Goal: Check status: Check status

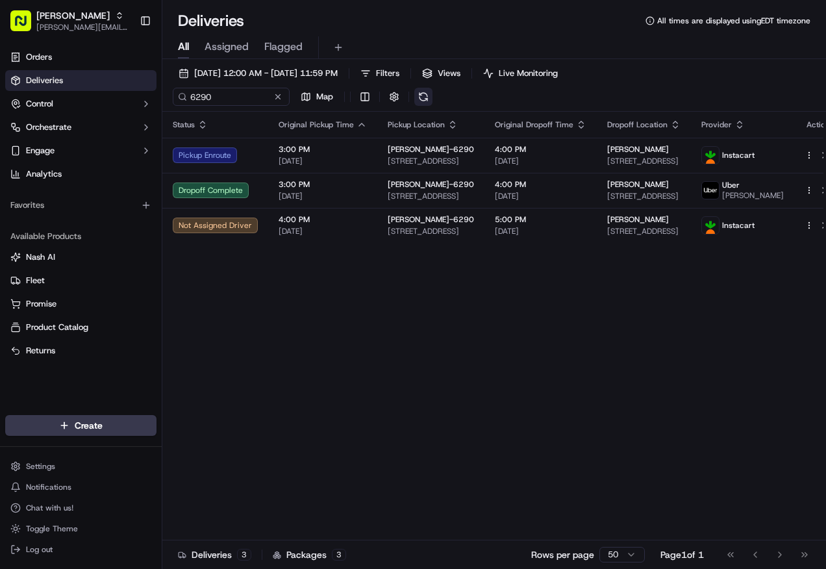
click at [424, 94] on button at bounding box center [424, 97] width 18 height 18
click at [425, 97] on button at bounding box center [424, 97] width 18 height 18
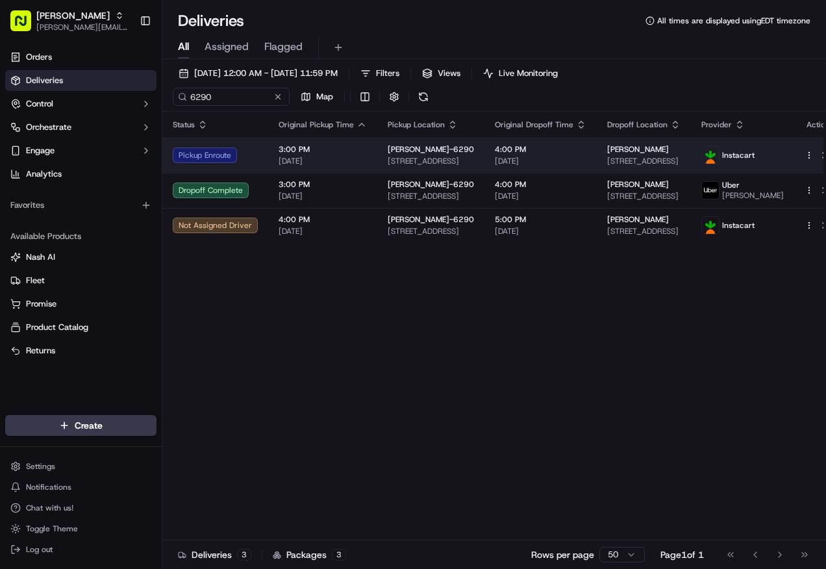
click at [205, 158] on div "Pickup Enroute" at bounding box center [215, 155] width 85 height 16
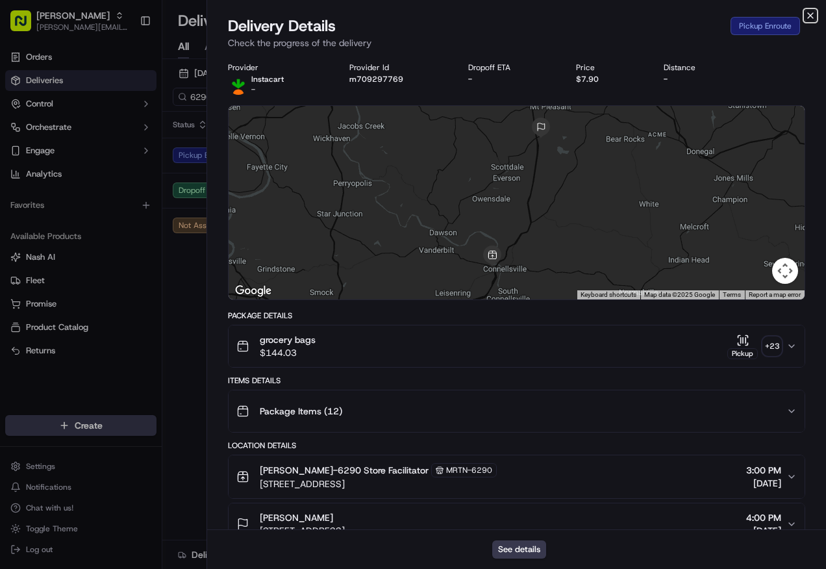
click at [813, 16] on icon "button" at bounding box center [811, 15] width 10 height 10
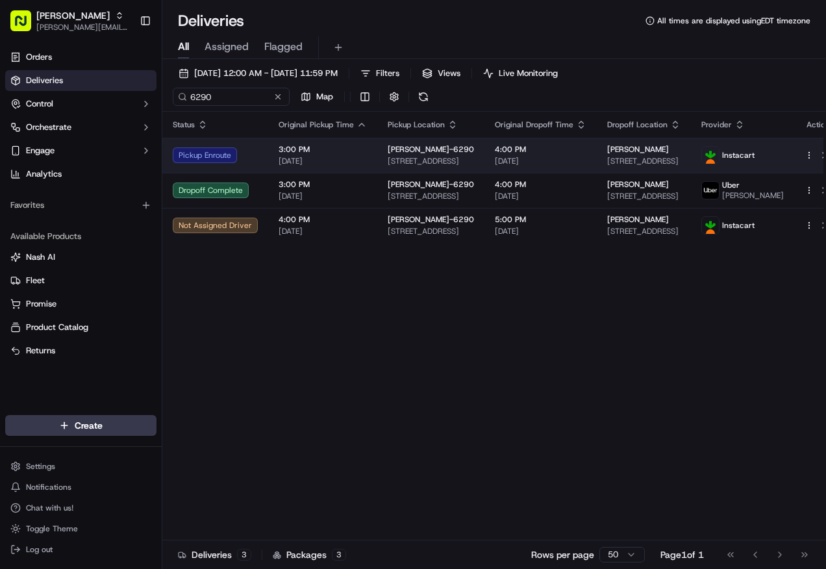
click at [377, 159] on td "[PERSON_NAME]-6290 [STREET_ADDRESS]" at bounding box center [430, 155] width 107 height 35
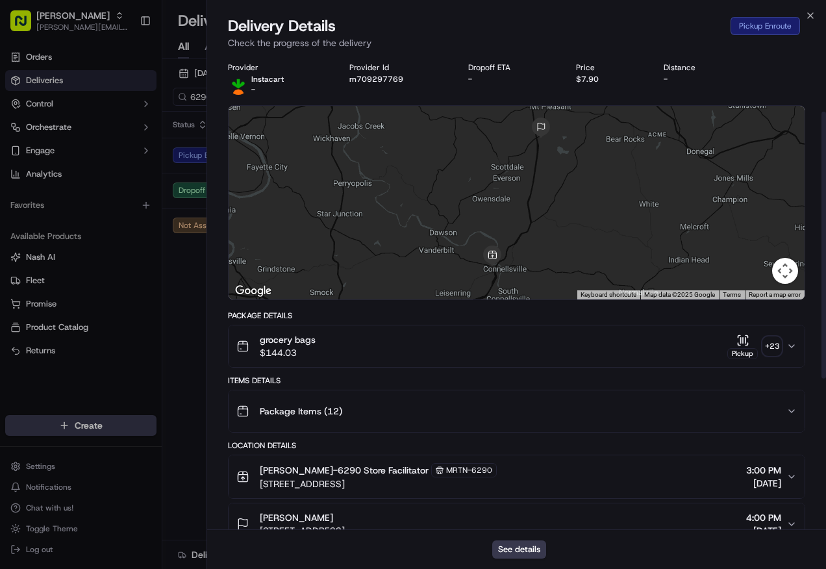
scroll to position [260, 0]
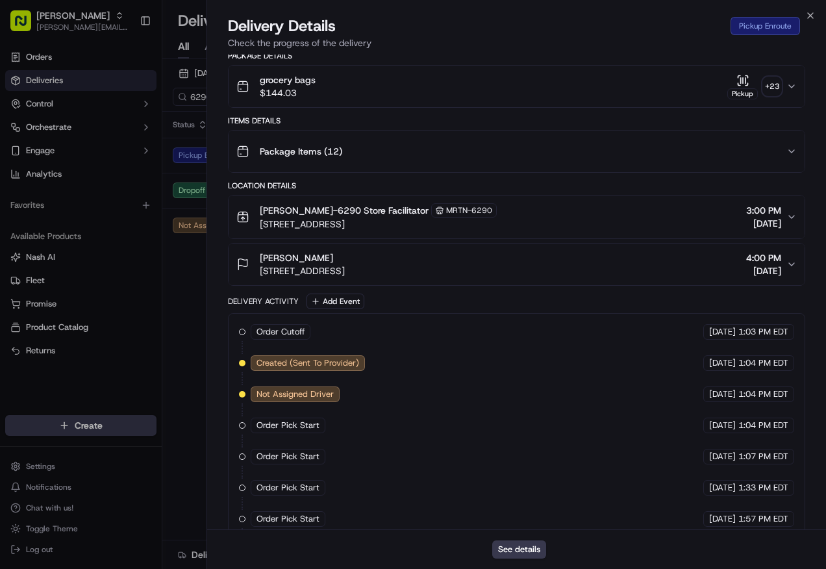
click at [376, 247] on button "[PERSON_NAME] [STREET_ADDRESS] 4:00 PM [DATE]" at bounding box center [517, 265] width 576 height 42
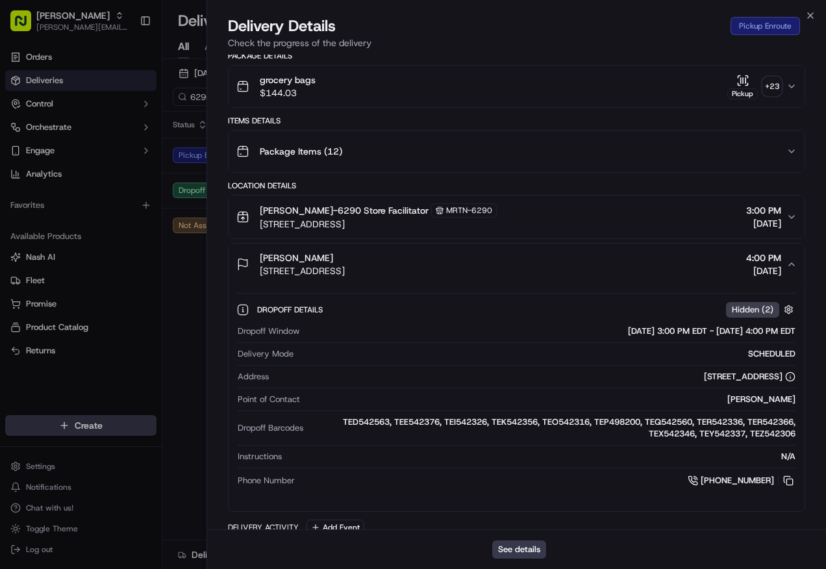
click at [345, 274] on span "[STREET_ADDRESS]" at bounding box center [302, 270] width 85 height 13
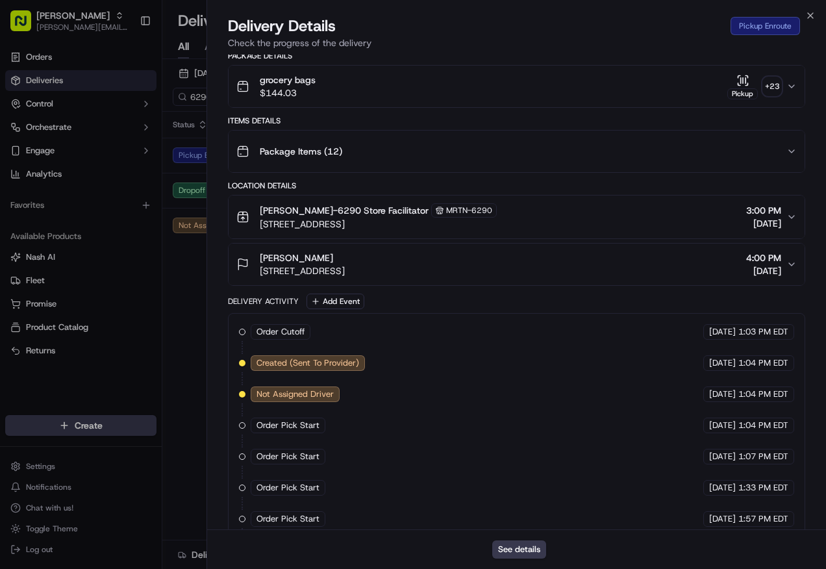
click at [315, 151] on span "Package Items ( 12 )" at bounding box center [301, 151] width 83 height 13
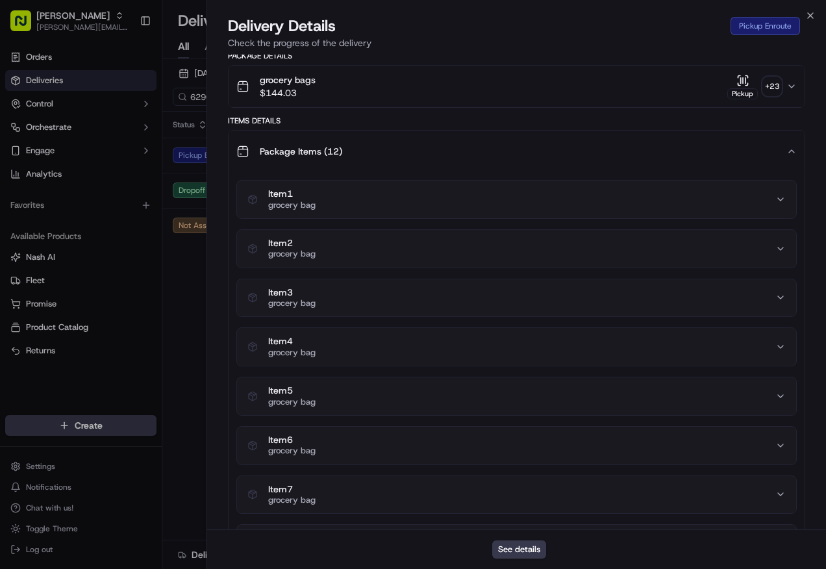
click at [313, 160] on div "Package Items ( 12 )" at bounding box center [511, 151] width 550 height 26
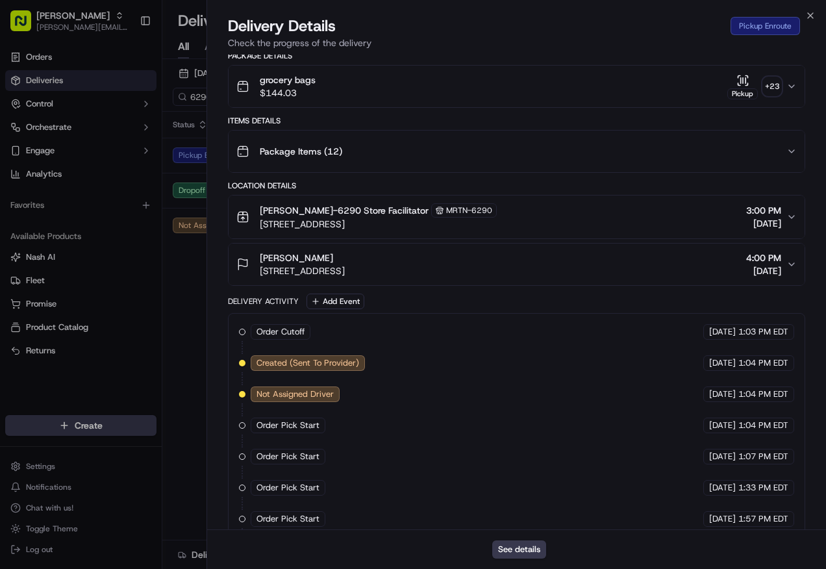
click at [305, 74] on span "grocery bags" at bounding box center [288, 79] width 56 height 13
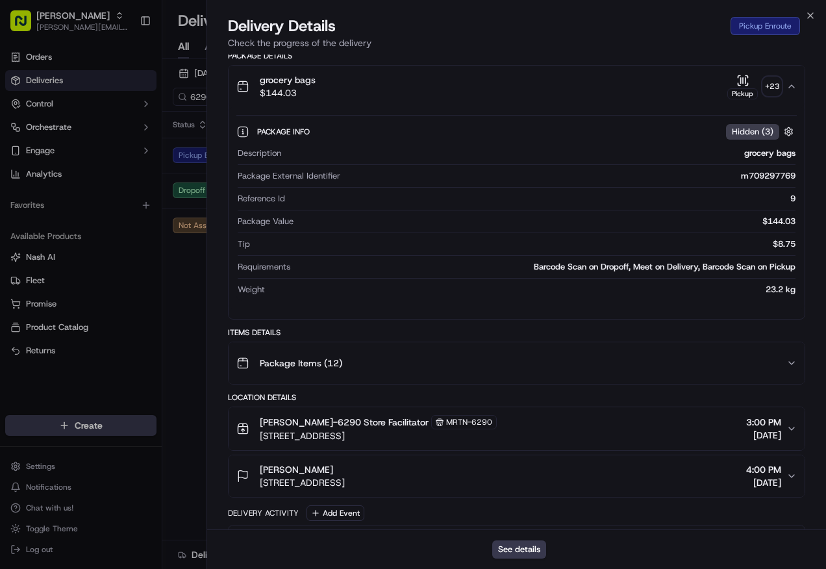
click at [366, 105] on button "grocery bags $144.03 Pickup + 23" at bounding box center [517, 87] width 576 height 42
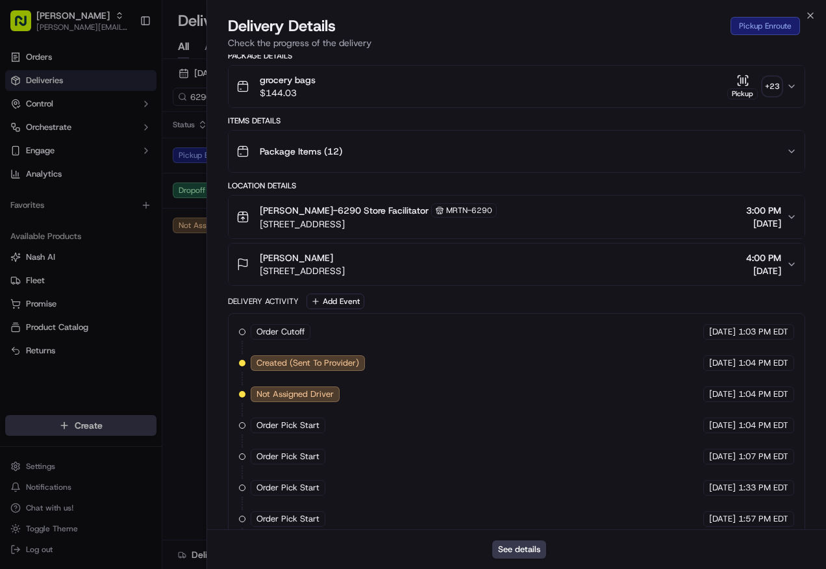
click at [345, 262] on div "[PERSON_NAME]" at bounding box center [302, 257] width 85 height 13
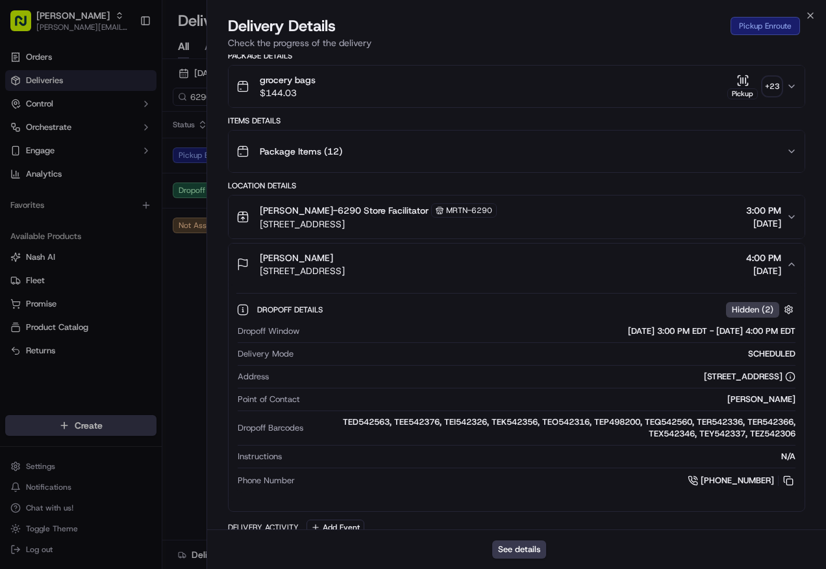
click at [465, 273] on div "[PERSON_NAME] [STREET_ADDRESS] 4:00 PM [DATE]" at bounding box center [511, 264] width 550 height 26
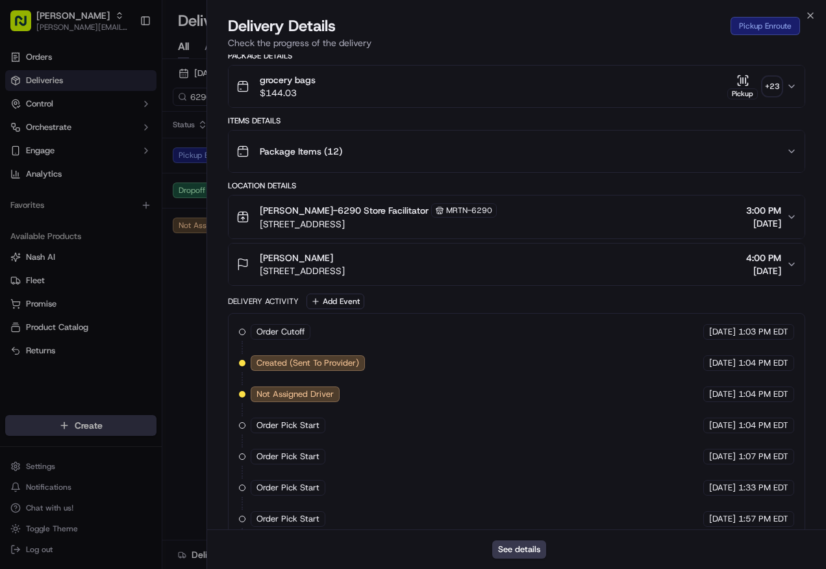
click at [552, 222] on div "[PERSON_NAME]-6290 Store Facilitator MRTN-6290 [STREET_ADDRESS] 3:00 PM [DATE]" at bounding box center [511, 216] width 550 height 27
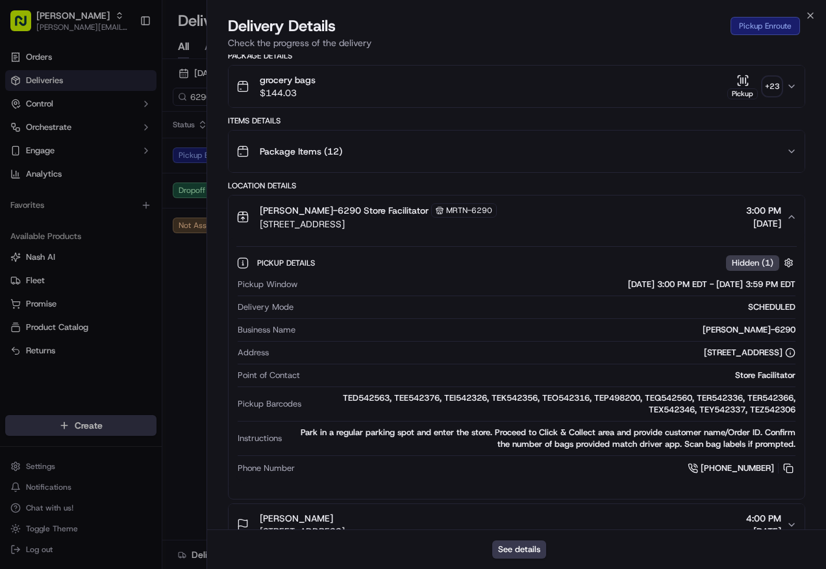
click at [547, 225] on div "[PERSON_NAME]-6290 Store Facilitator MRTN-6290 [STREET_ADDRESS] 3:00 PM [DATE]" at bounding box center [511, 216] width 550 height 27
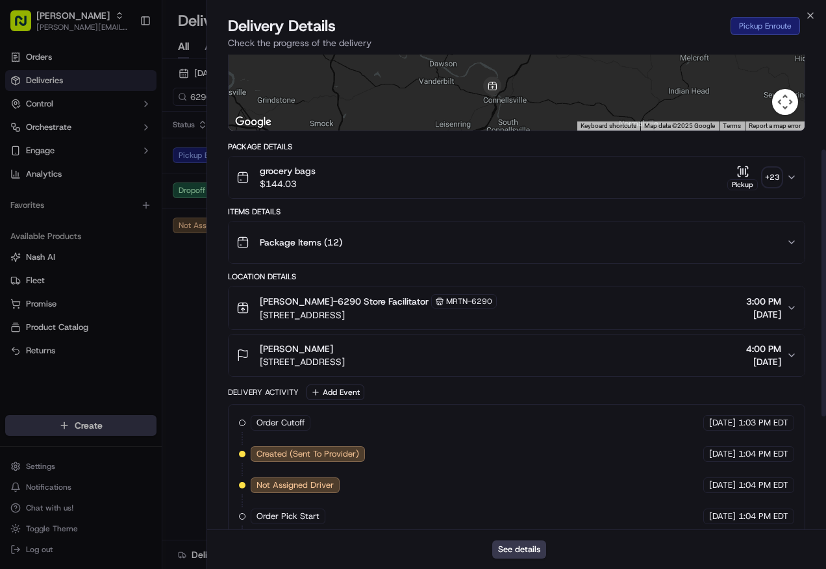
scroll to position [65, 0]
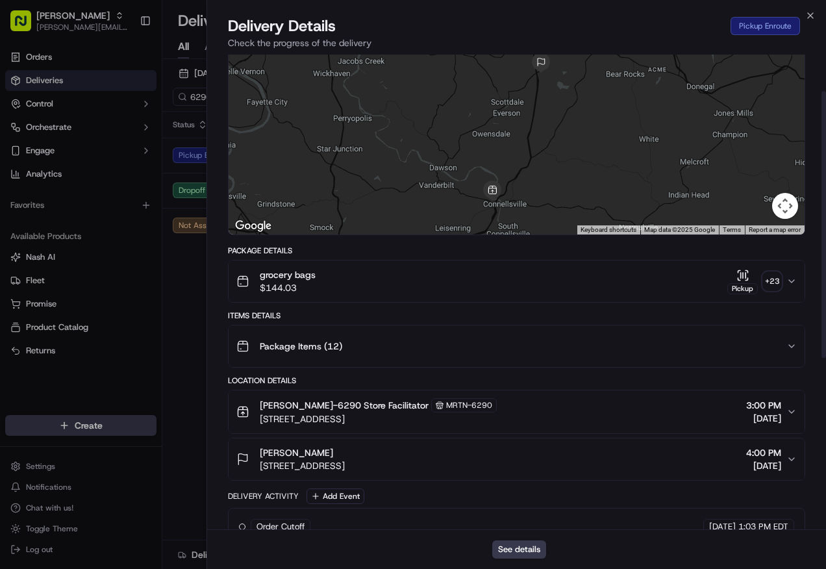
click at [804, 18] on div "Delivery Details Pickup Enroute" at bounding box center [517, 26] width 578 height 21
click at [807, 16] on icon "button" at bounding box center [811, 15] width 10 height 10
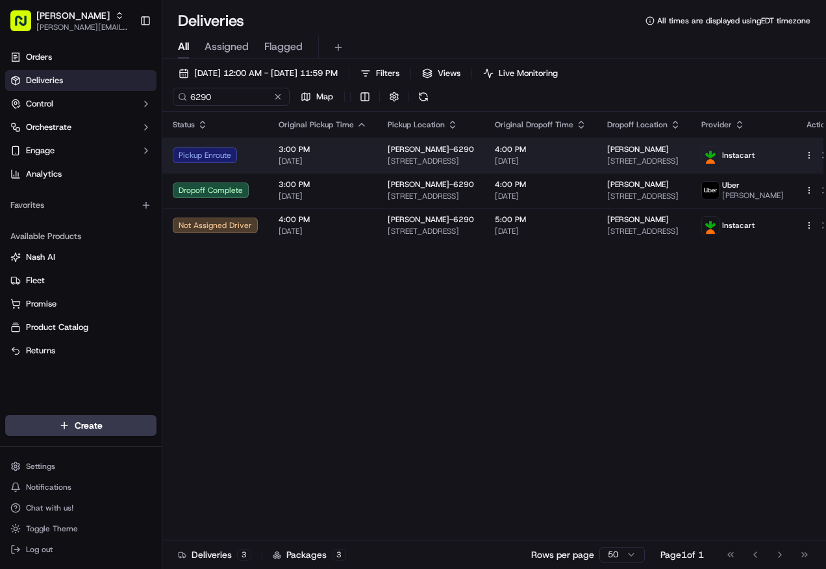
click at [363, 151] on span "3:00 PM" at bounding box center [323, 149] width 88 height 10
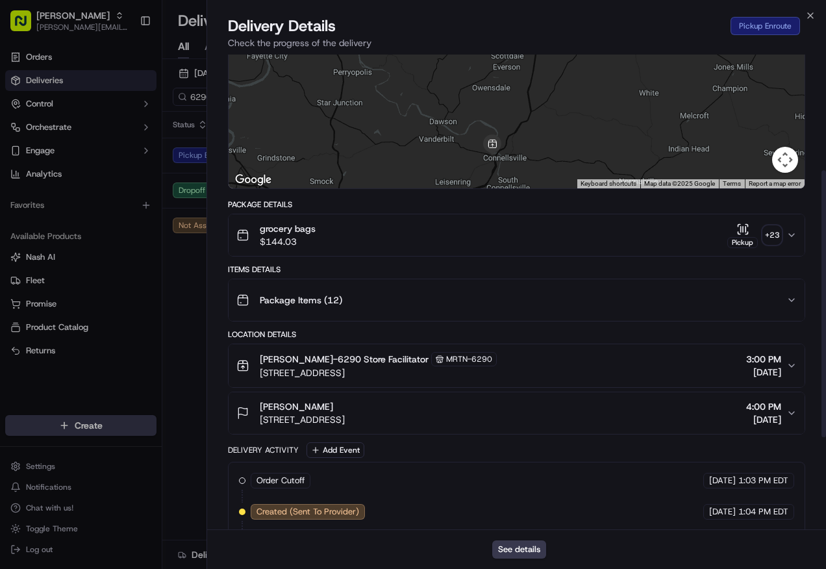
scroll to position [260, 0]
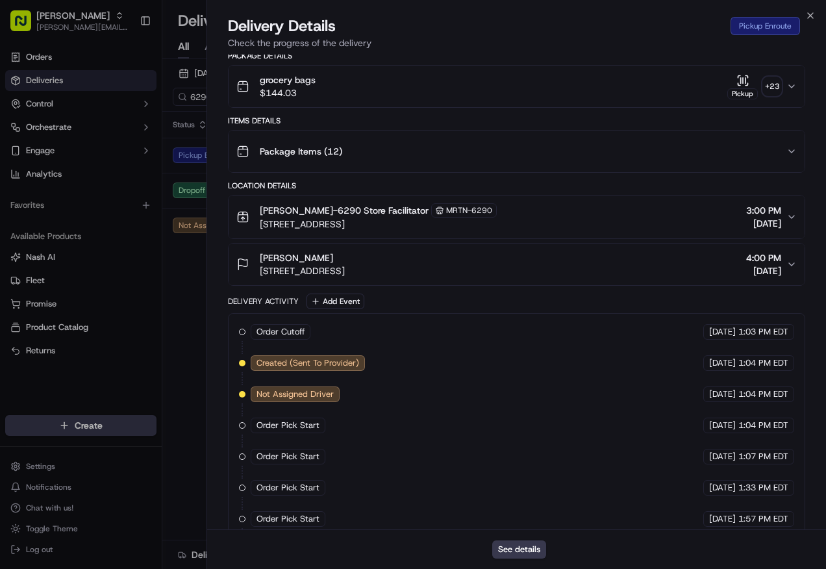
click at [301, 88] on span "$144.03" at bounding box center [288, 92] width 56 height 13
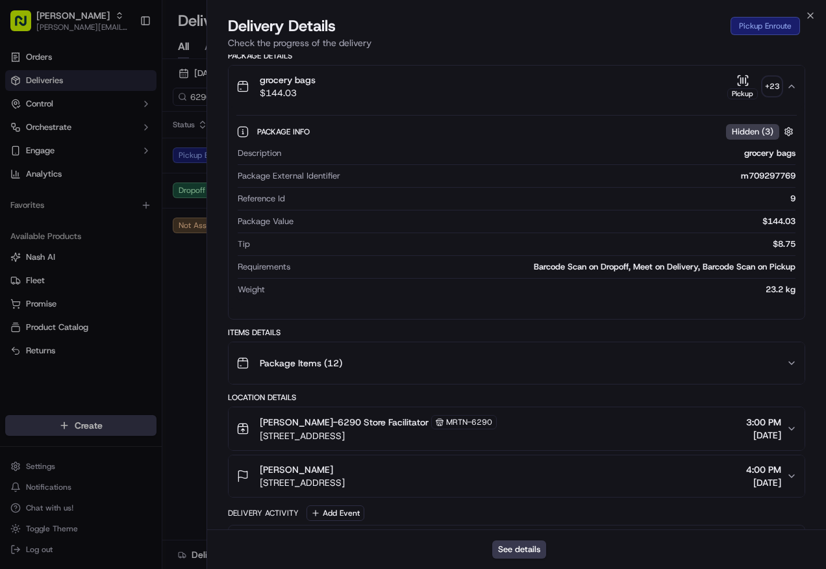
click at [530, 88] on div "grocery bags $144.03 Pickup + 23" at bounding box center [511, 86] width 550 height 26
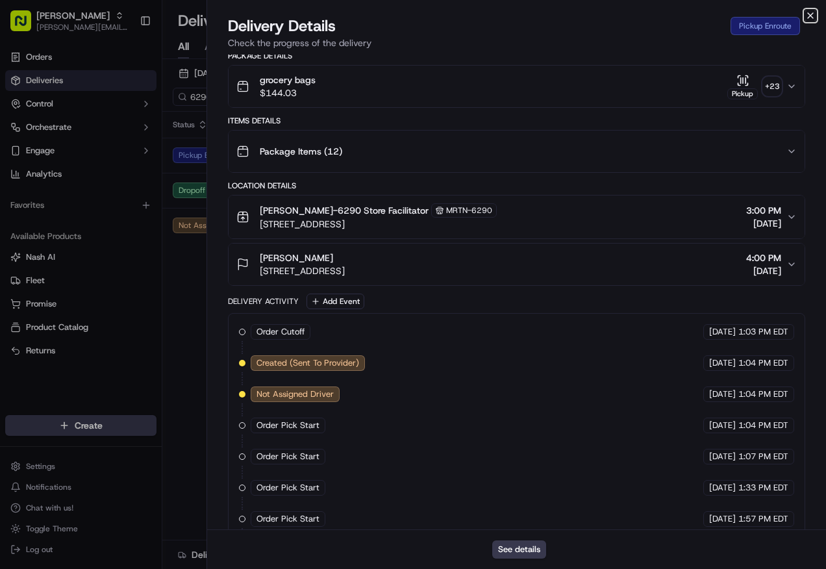
click at [815, 19] on icon "button" at bounding box center [811, 15] width 10 height 10
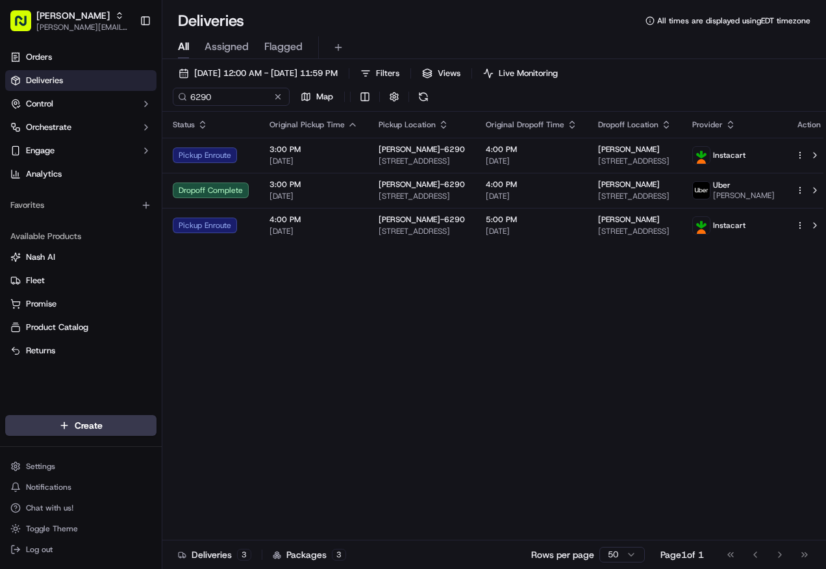
click at [289, 338] on div "Status Original Pickup Time Pickup Location Original Dropoff Time Dropoff Locat…" at bounding box center [497, 338] width 671 height 452
click at [423, 89] on button at bounding box center [424, 97] width 18 height 18
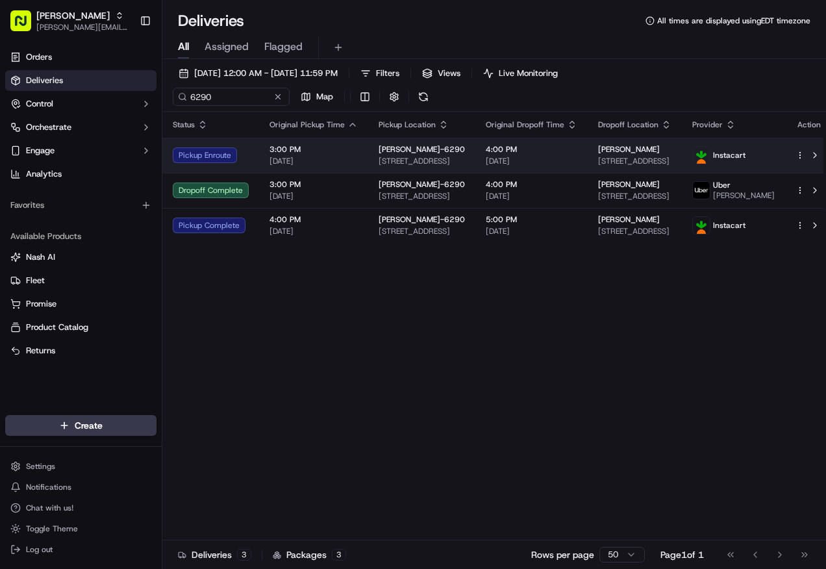
click at [209, 155] on div "Pickup Enroute" at bounding box center [211, 155] width 76 height 16
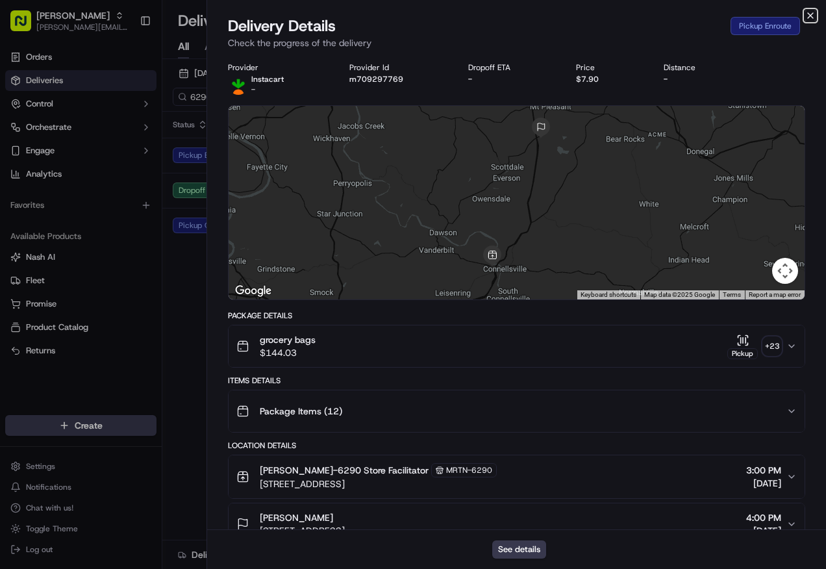
click at [807, 18] on icon "button" at bounding box center [811, 15] width 10 height 10
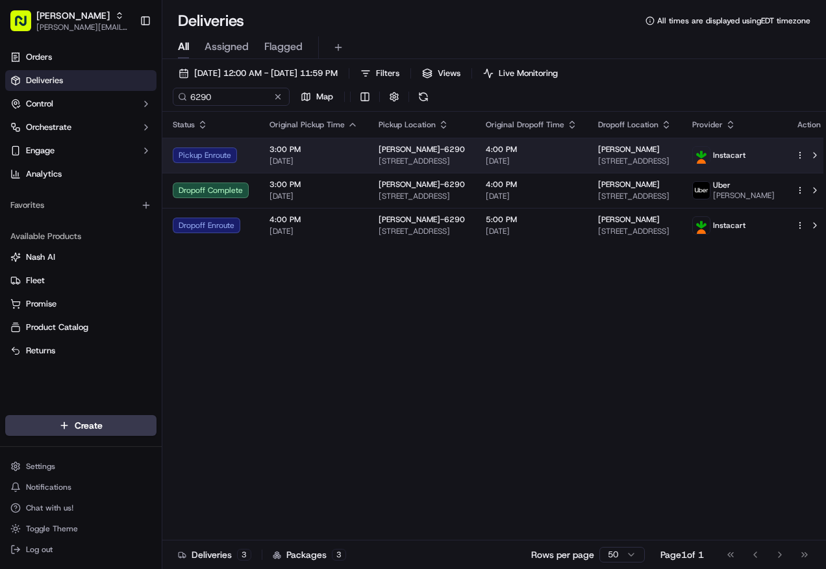
click at [426, 168] on td "[PERSON_NAME]-6290 [STREET_ADDRESS]" at bounding box center [421, 155] width 107 height 35
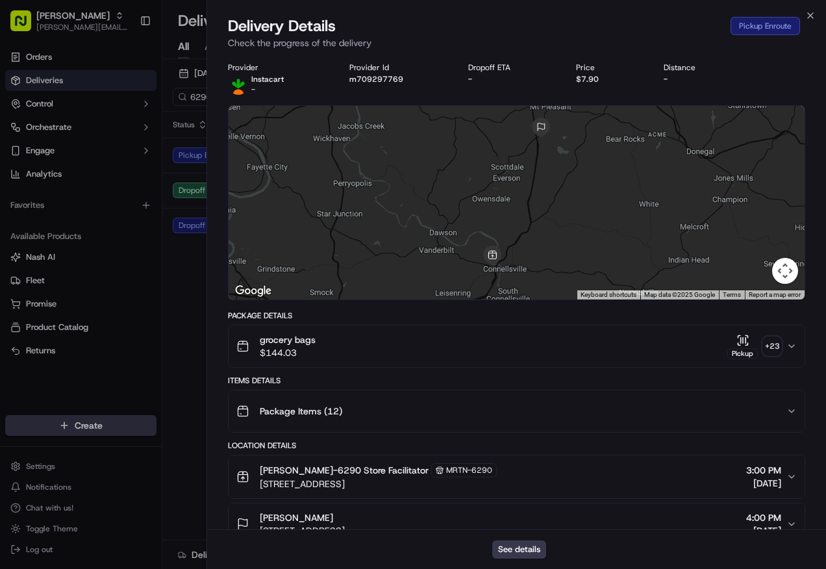
click at [614, 340] on div "grocery bags $144.03 Pickup + 23" at bounding box center [511, 346] width 550 height 26
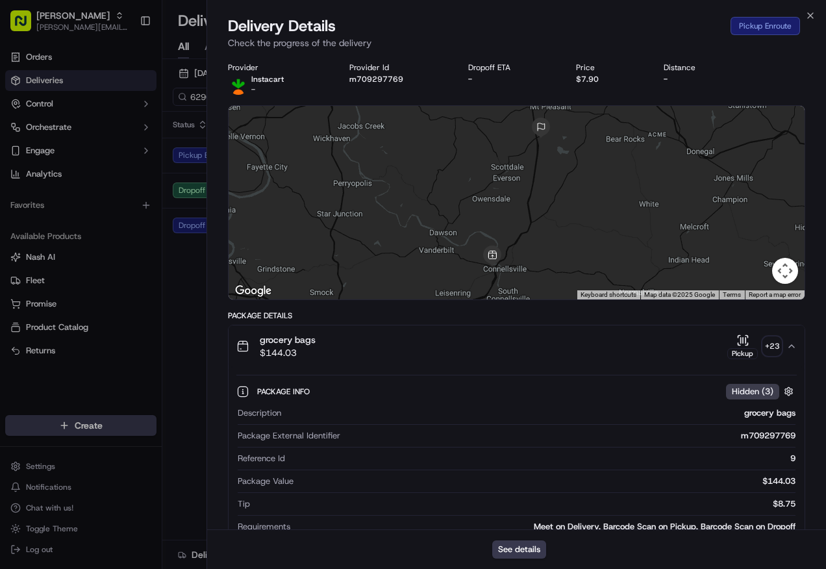
click at [540, 340] on div "grocery bags $144.03 Pickup + 23" at bounding box center [511, 346] width 550 height 26
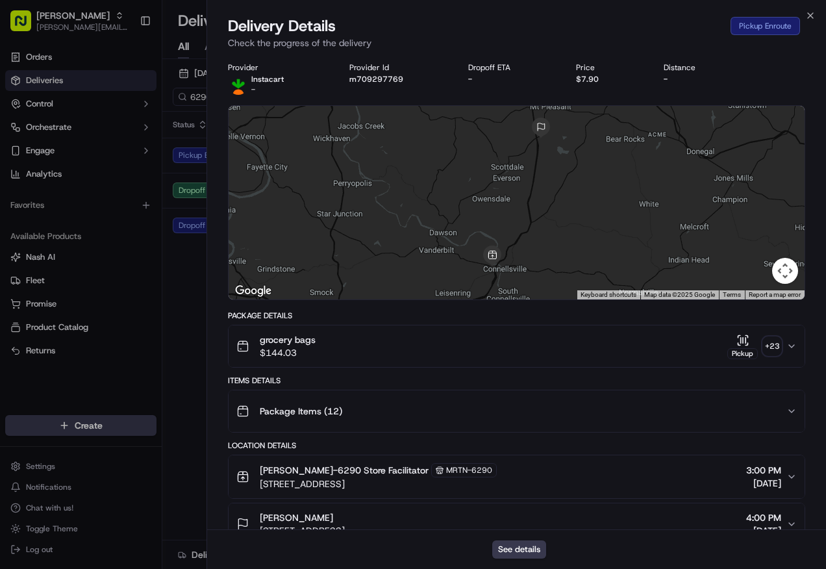
click at [819, 12] on div "Close Delivery Details Pickup Enroute Check the progress of the delivery Provid…" at bounding box center [517, 284] width 620 height 569
click at [806, 16] on icon "button" at bounding box center [811, 15] width 10 height 10
